Goal: Task Accomplishment & Management: Manage account settings

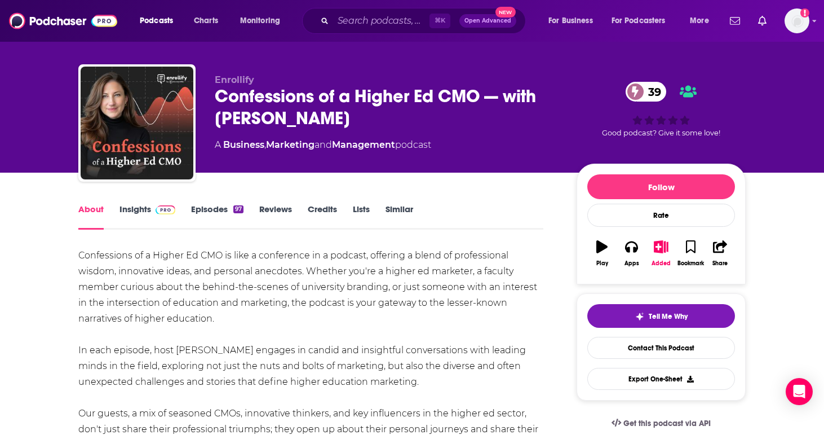
scroll to position [11, 0]
click at [135, 212] on link "Insights" at bounding box center [148, 217] width 56 height 26
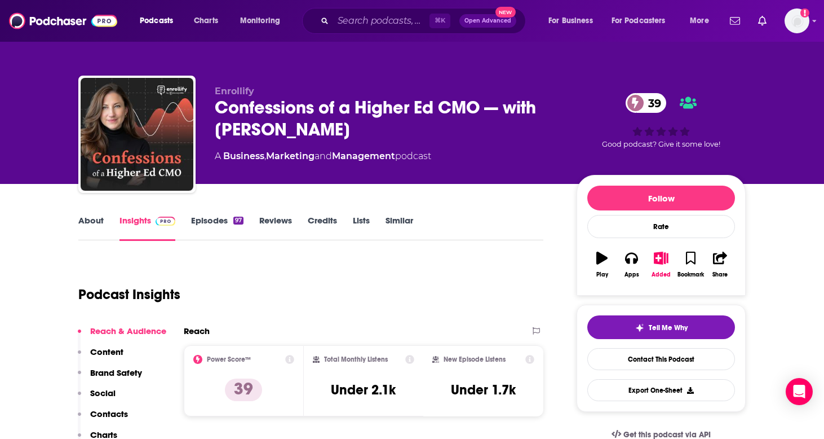
click at [215, 224] on link "Episodes 97" at bounding box center [217, 228] width 52 height 26
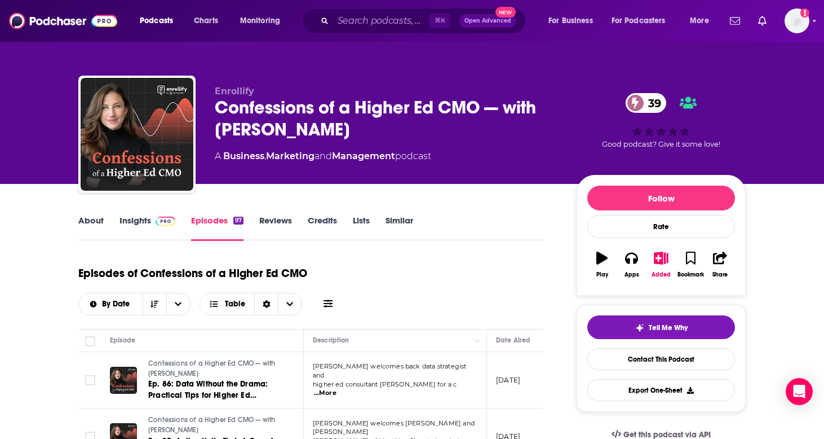
click at [363, 220] on link "Lists" at bounding box center [361, 228] width 17 height 26
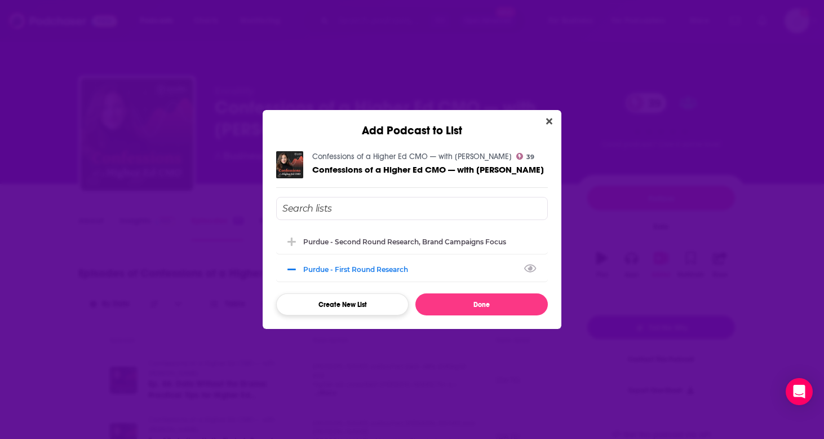
click at [342, 304] on button "Create New List" at bounding box center [342, 304] width 133 height 22
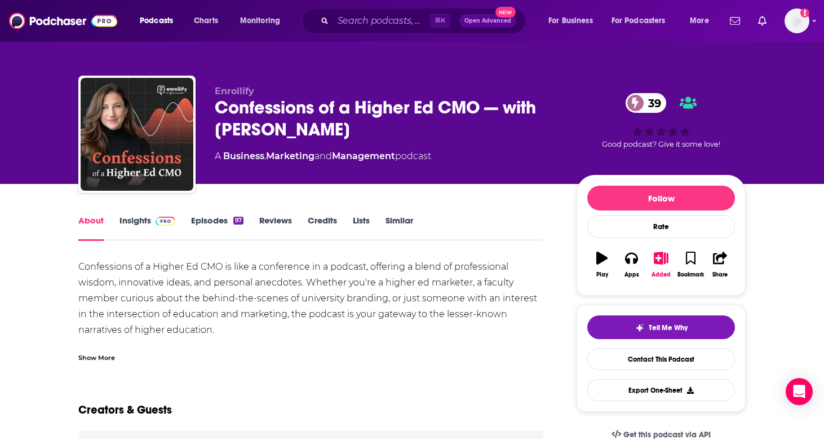
click at [368, 220] on link "Lists" at bounding box center [361, 228] width 17 height 26
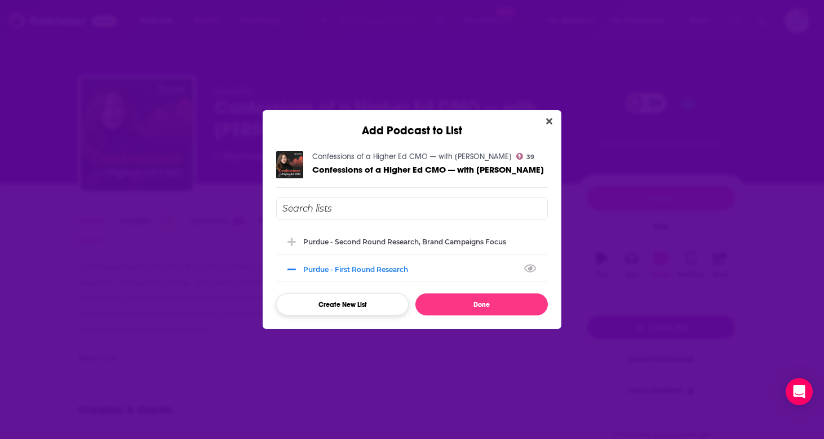
click at [340, 307] on button "Create New List" at bounding box center [342, 304] width 133 height 22
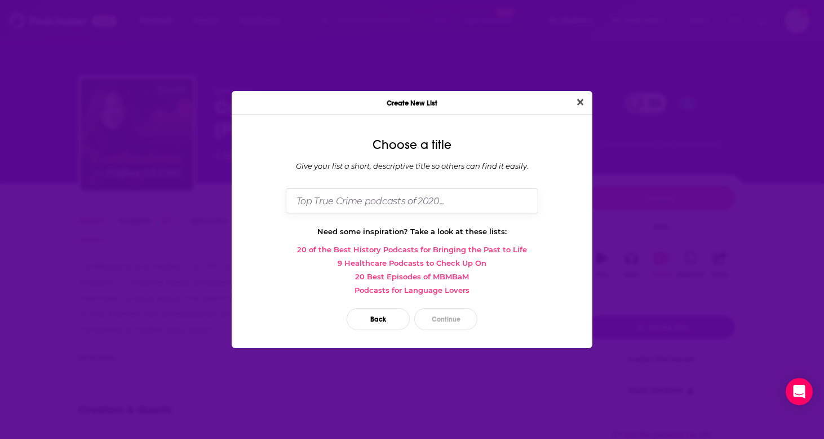
click at [388, 206] on input "Dialog" at bounding box center [412, 200] width 253 height 24
type input "z"
type input "Natalie - Perdue Research (Kelly)"
click at [465, 316] on button "Continue" at bounding box center [445, 319] width 63 height 22
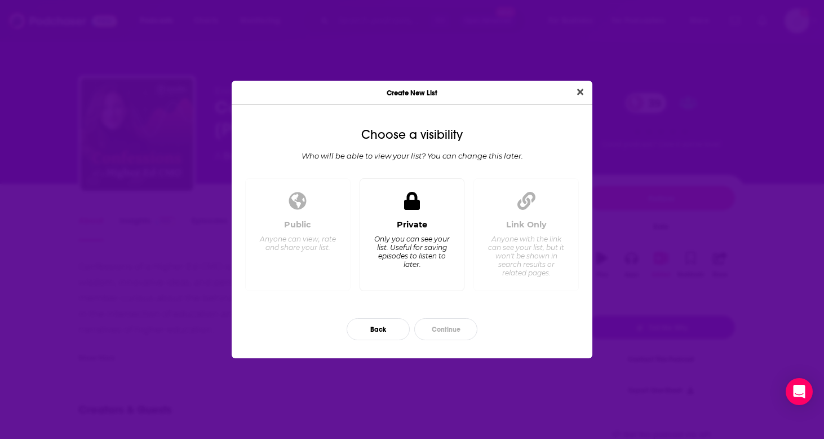
click at [437, 191] on div "Private Only you can see your list. Useful for saving episodes to listen to lat…" at bounding box center [412, 234] width 105 height 113
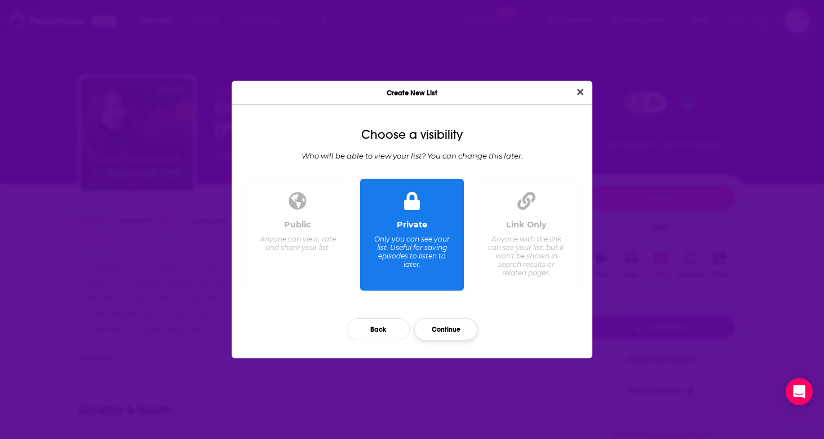
click at [438, 336] on button "Continue" at bounding box center [445, 329] width 63 height 22
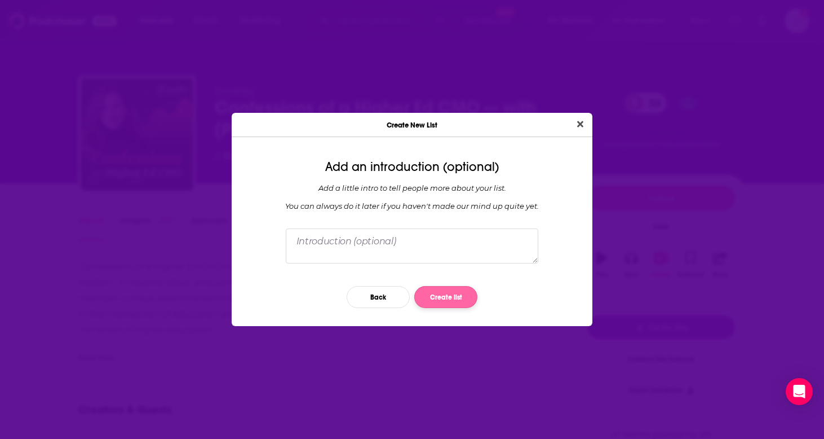
click at [431, 296] on button "Create list" at bounding box center [445, 297] width 63 height 22
click at [456, 295] on button "Create list" at bounding box center [445, 297] width 63 height 22
click at [444, 302] on button "Create list" at bounding box center [445, 297] width 63 height 22
click at [426, 248] on textarea "Dialog" at bounding box center [412, 245] width 253 height 35
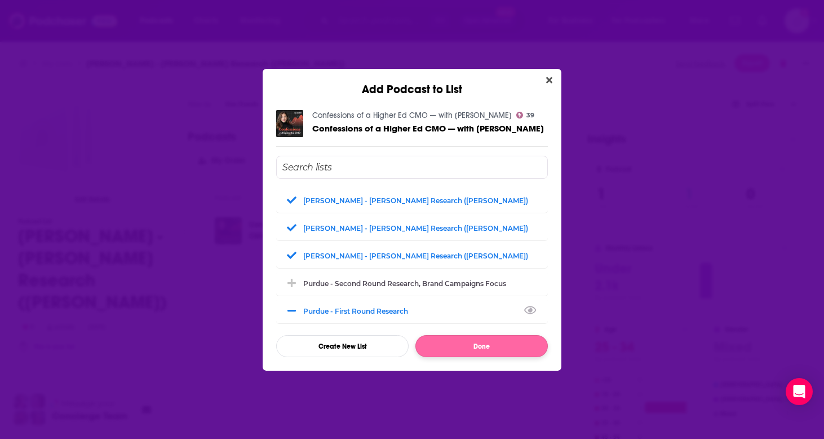
click at [497, 351] on button "Done" at bounding box center [482, 346] width 133 height 22
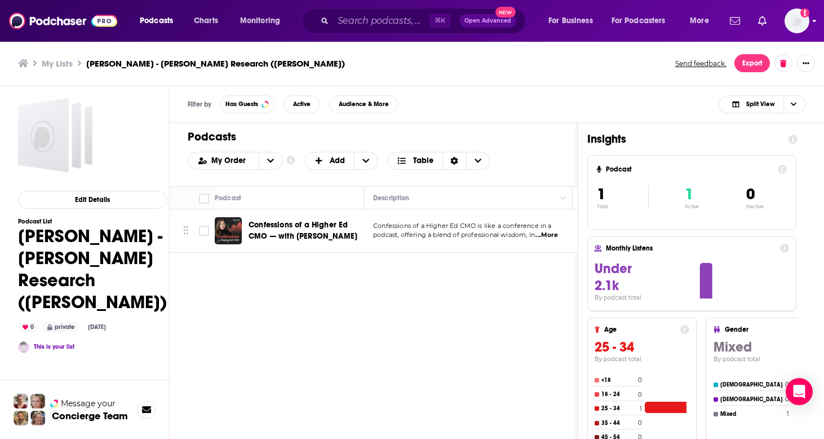
click at [797, 32] on img "Logged in as ncannella" at bounding box center [797, 20] width 25 height 25
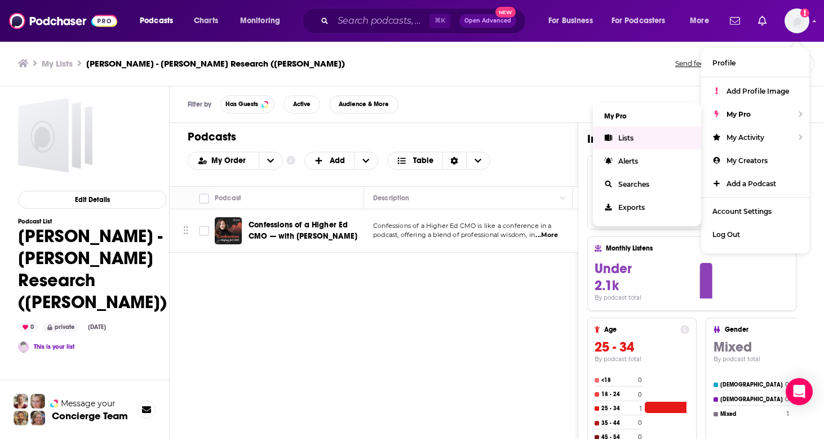
click at [644, 137] on link "Lists" at bounding box center [647, 137] width 108 height 23
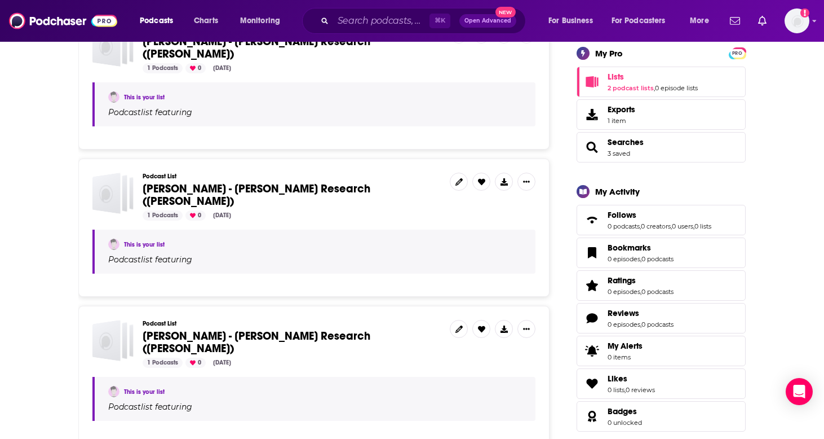
scroll to position [198, 0]
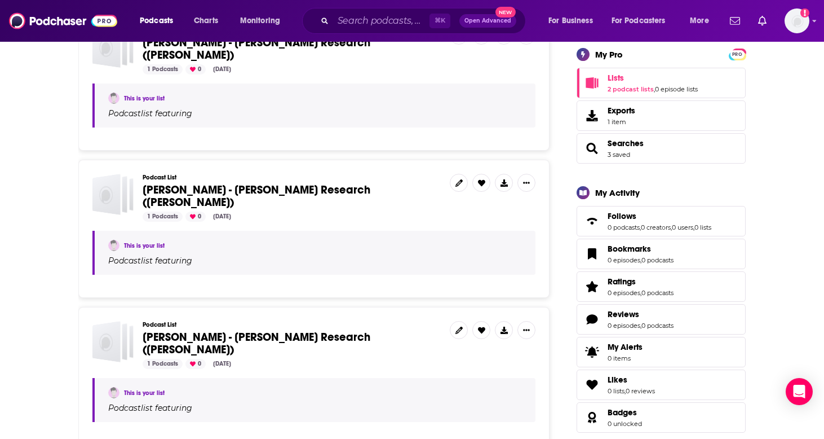
click at [527, 182] on icon "Show More Button" at bounding box center [526, 183] width 7 height 2
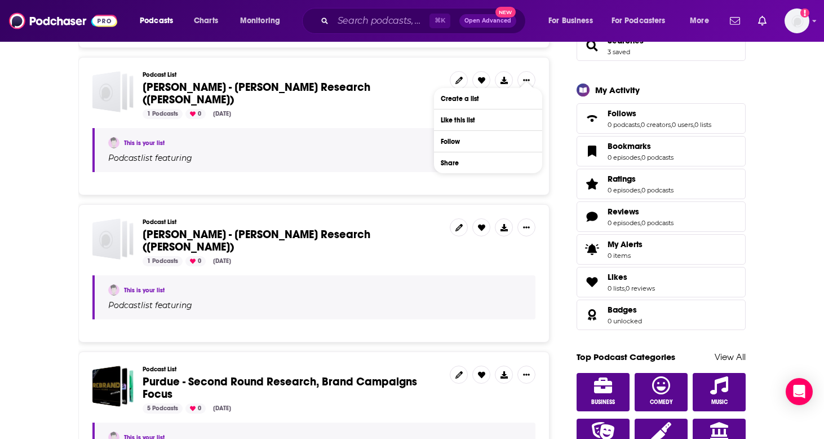
scroll to position [286, 0]
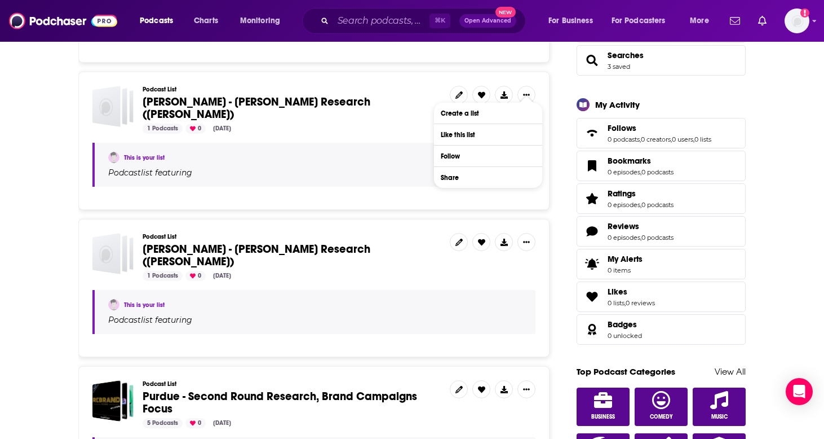
click at [527, 239] on icon "Show More Button" at bounding box center [526, 242] width 7 height 7
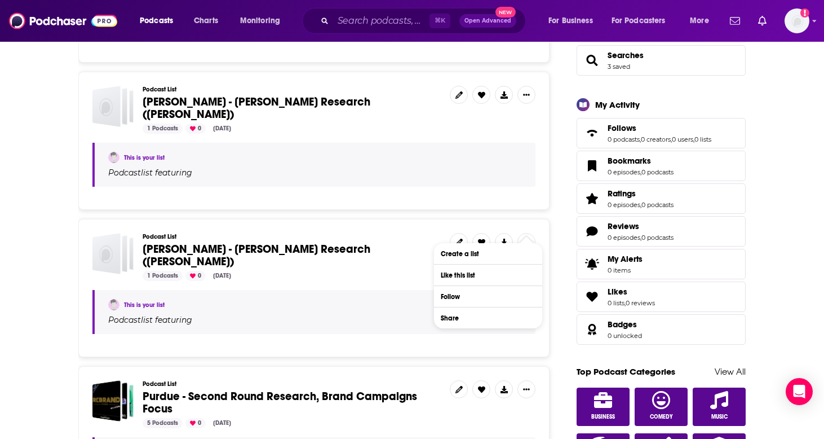
click at [386, 249] on div "Podcast List Natalie - Perdue Research (Kelly) 1 Podcasts 0 Sep 4, 2025" at bounding box center [292, 257] width 298 height 48
click at [464, 233] on link at bounding box center [459, 242] width 18 height 18
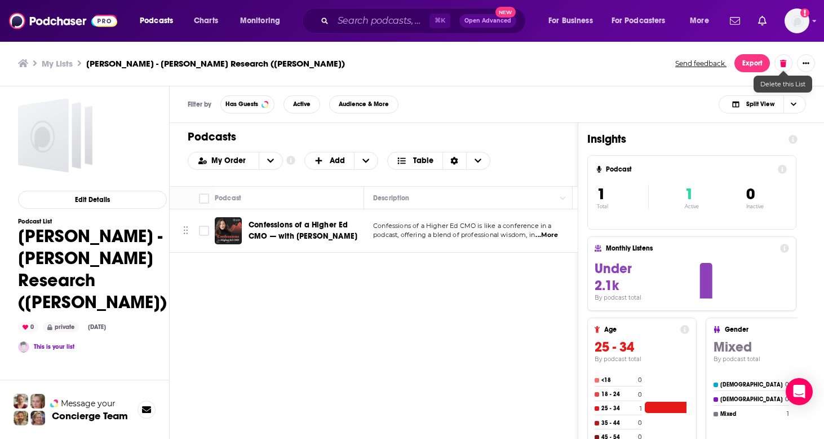
click at [783, 67] on button at bounding box center [784, 63] width 18 height 18
click at [757, 135] on button "Delete List" at bounding box center [750, 128] width 65 height 18
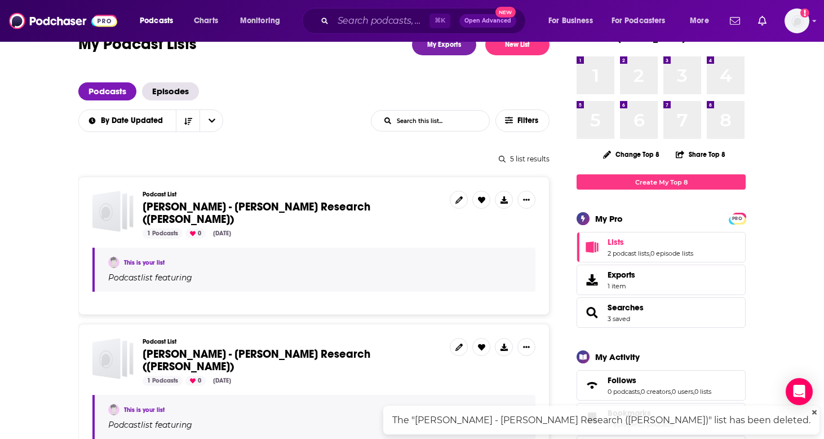
scroll to position [3, 0]
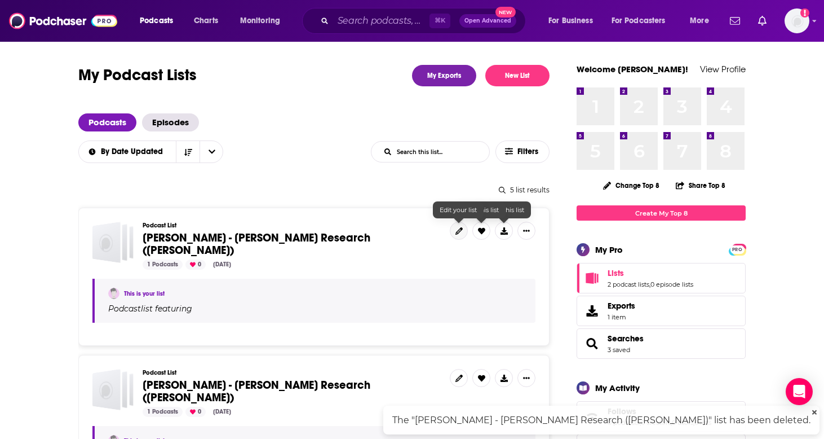
click at [462, 230] on icon at bounding box center [459, 230] width 7 height 7
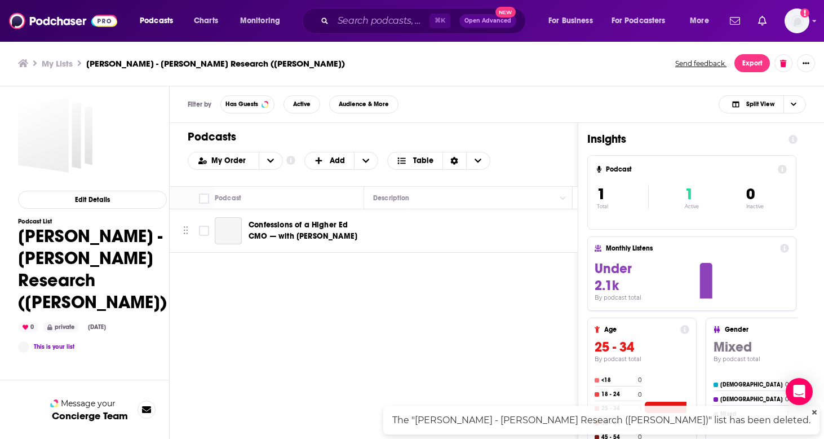
click at [782, 65] on icon at bounding box center [783, 62] width 6 height 7
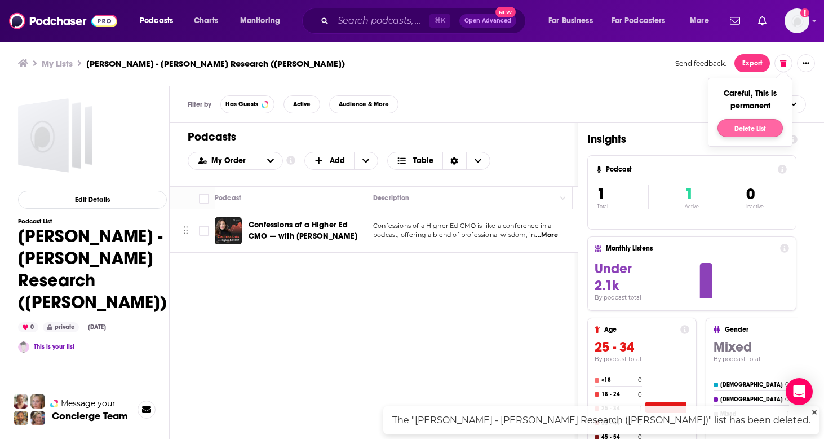
click at [754, 126] on button "Delete List" at bounding box center [750, 128] width 65 height 18
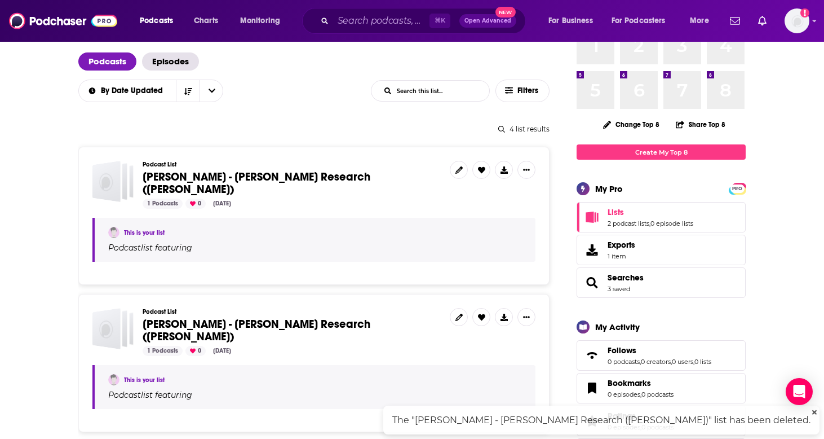
scroll to position [44, 0]
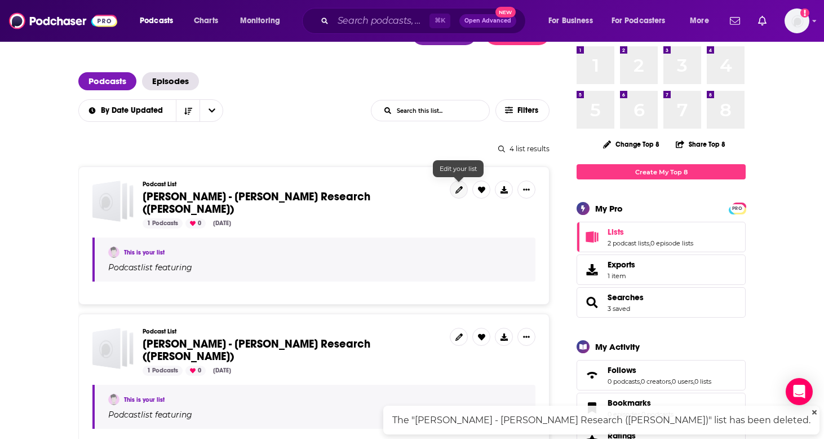
click at [467, 189] on link at bounding box center [459, 189] width 18 height 18
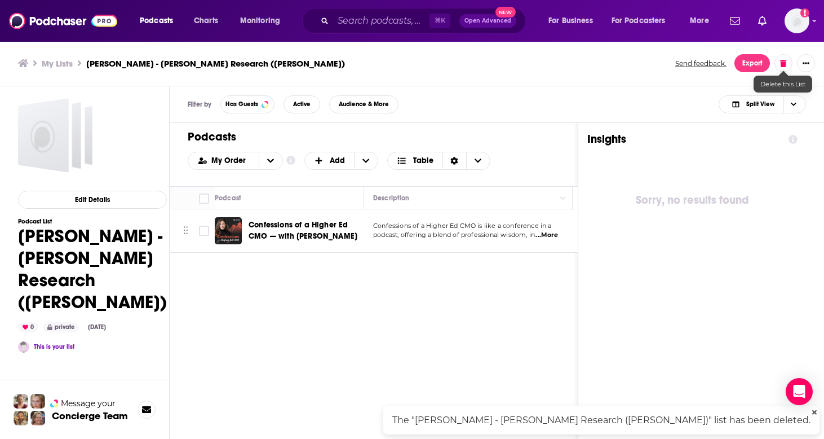
click at [787, 65] on button at bounding box center [784, 63] width 18 height 18
click at [758, 125] on button "Delete List" at bounding box center [750, 128] width 65 height 18
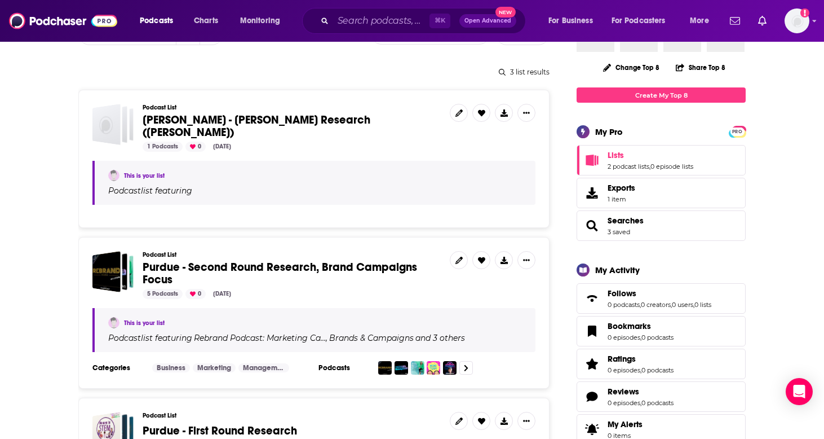
scroll to position [126, 0]
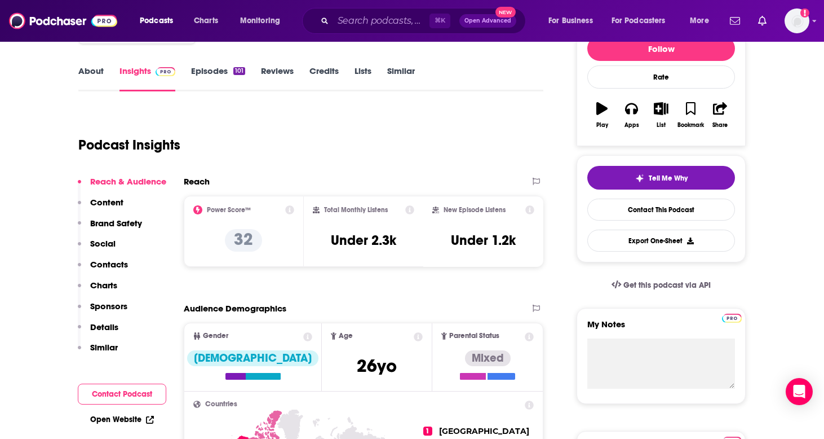
scroll to position [135, 0]
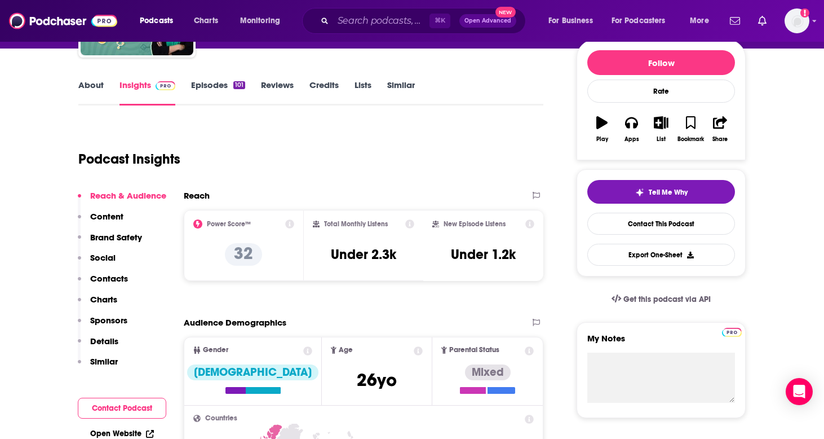
click at [95, 86] on link "About" at bounding box center [90, 93] width 25 height 26
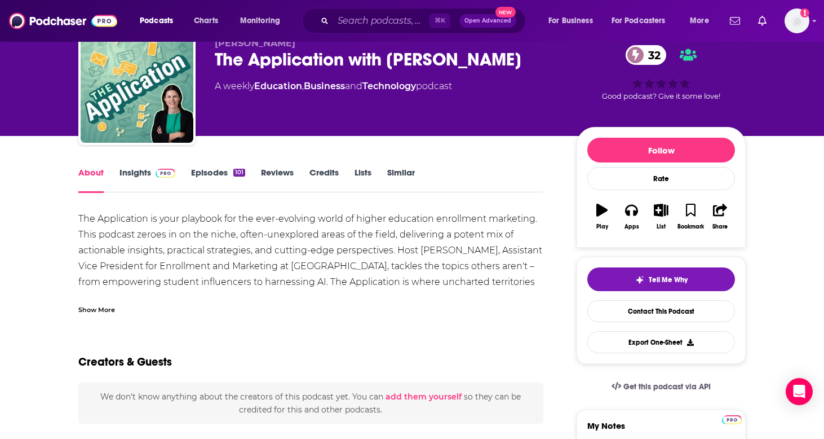
scroll to position [51, 0]
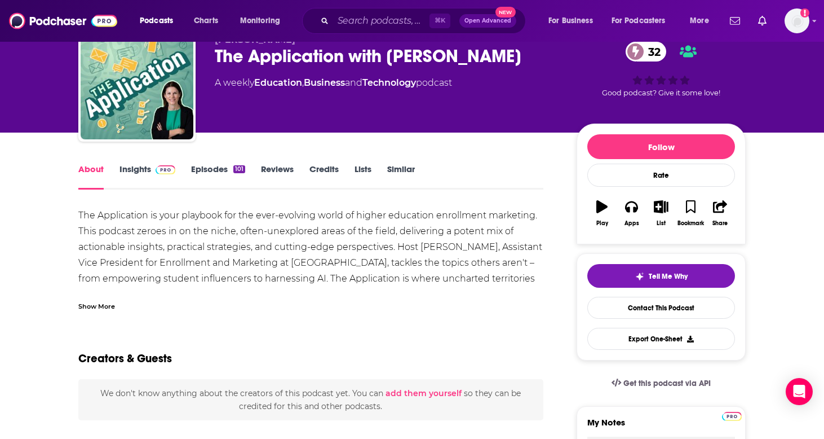
click at [107, 311] on div "Show More" at bounding box center [96, 305] width 37 height 11
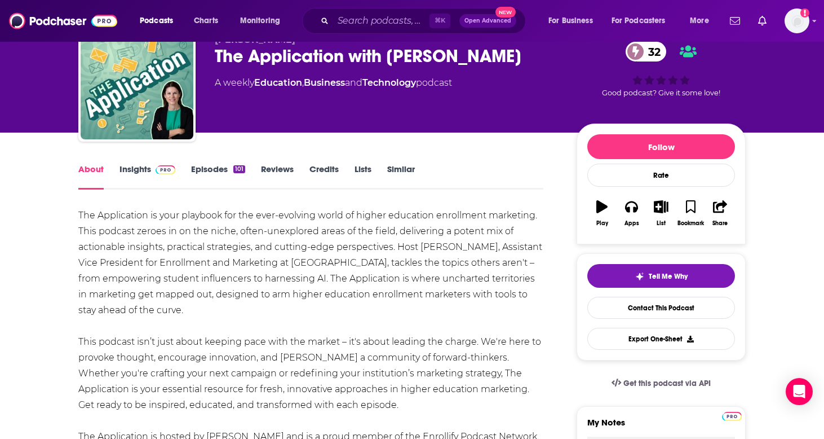
scroll to position [58, 0]
